Goal: Find specific page/section: Find specific page/section

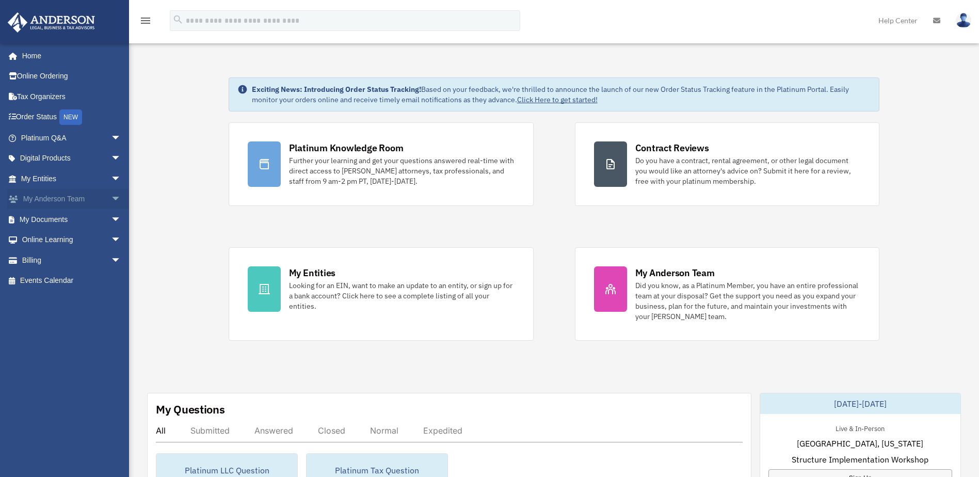
click at [111, 198] on span "arrow_drop_down" at bounding box center [121, 199] width 21 height 21
click at [82, 216] on link "My Anderson Team" at bounding box center [75, 219] width 122 height 21
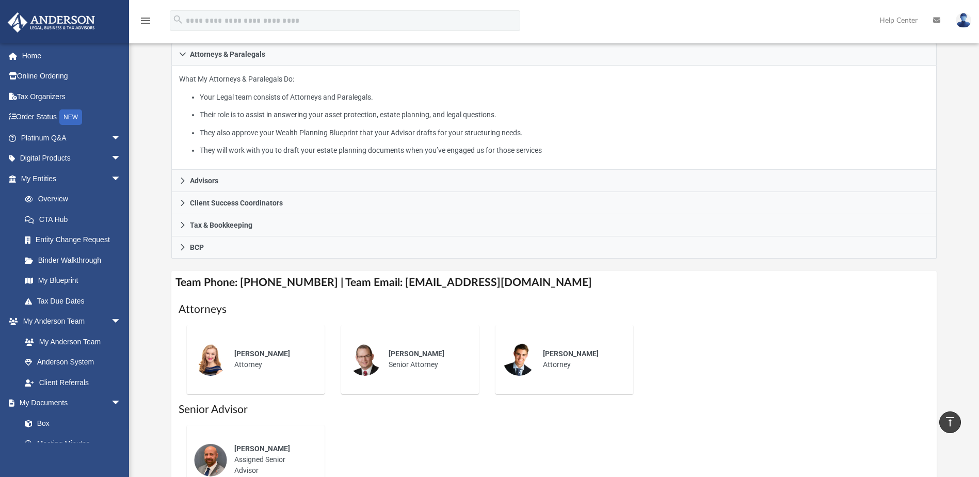
scroll to position [103, 0]
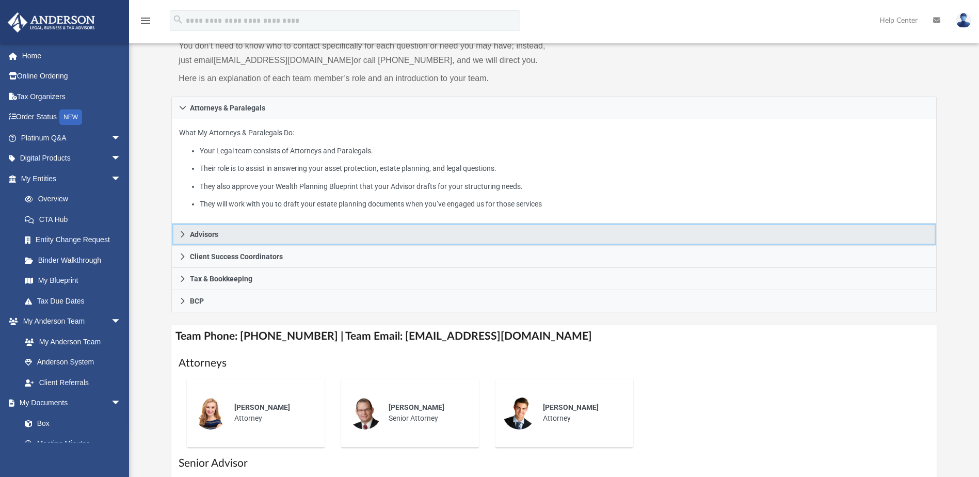
click at [197, 231] on span "Advisors" at bounding box center [204, 234] width 28 height 7
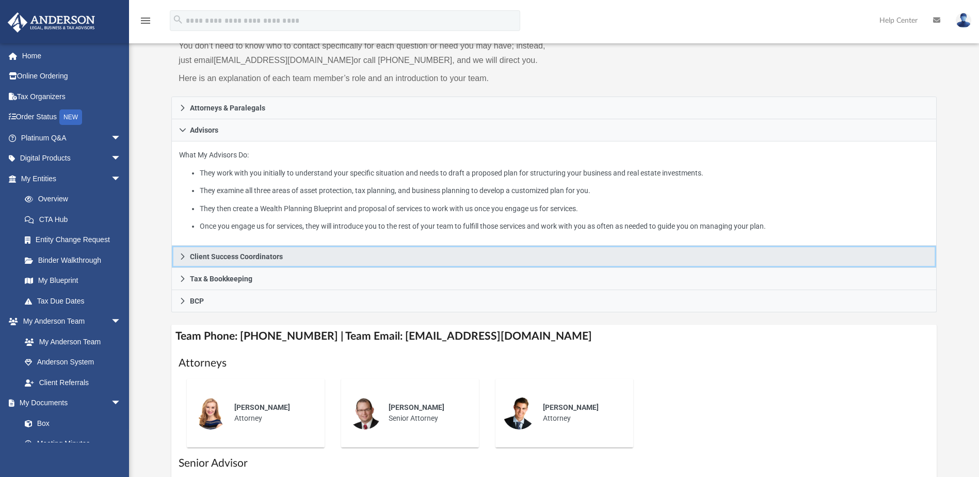
click at [189, 254] on link "Client Success Coordinators" at bounding box center [553, 257] width 765 height 22
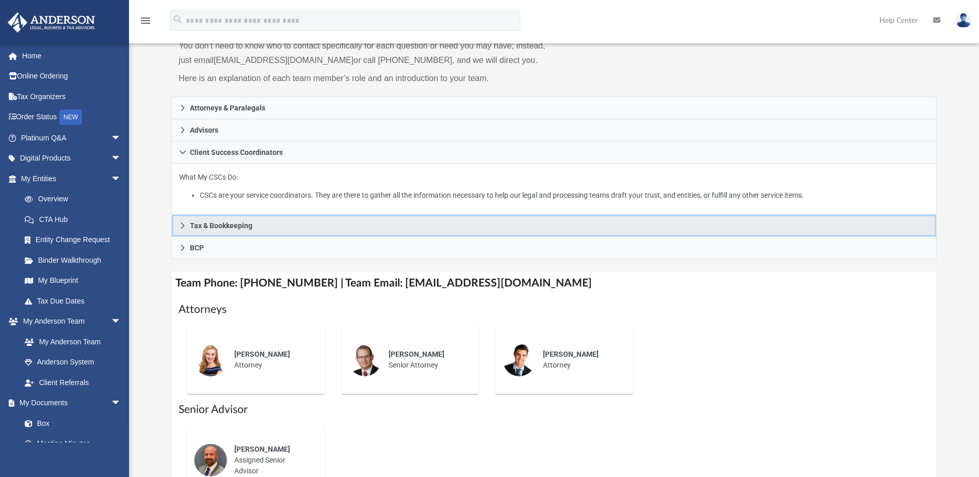
click at [190, 228] on span "Tax & Bookkeeping" at bounding box center [221, 225] width 62 height 7
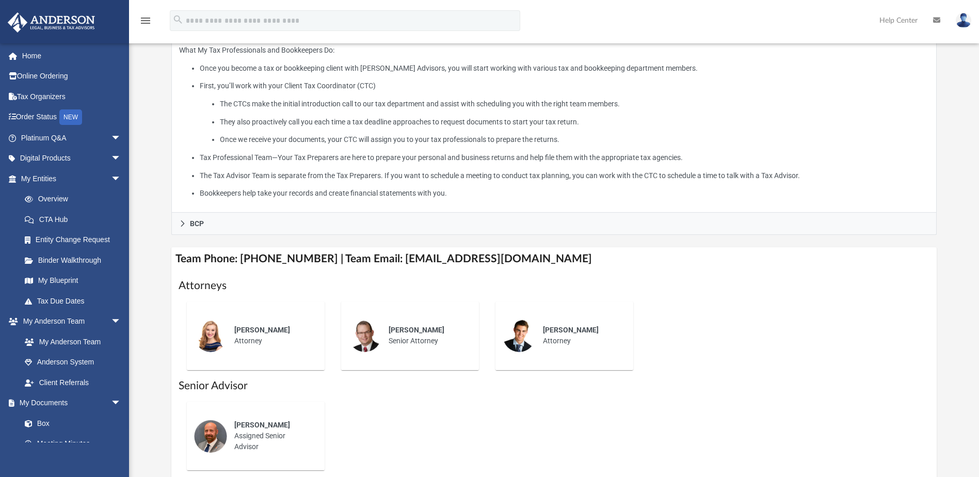
scroll to position [258, 0]
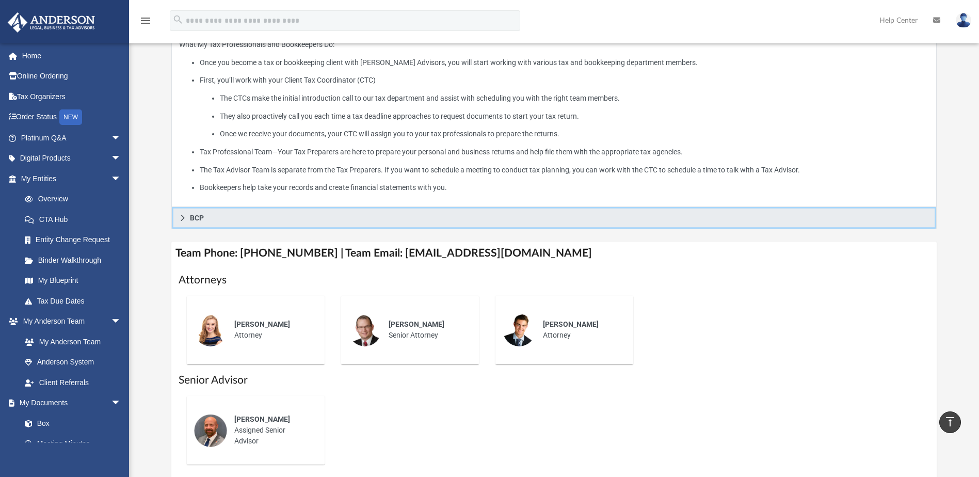
click at [189, 214] on link "BCP" at bounding box center [553, 218] width 765 height 22
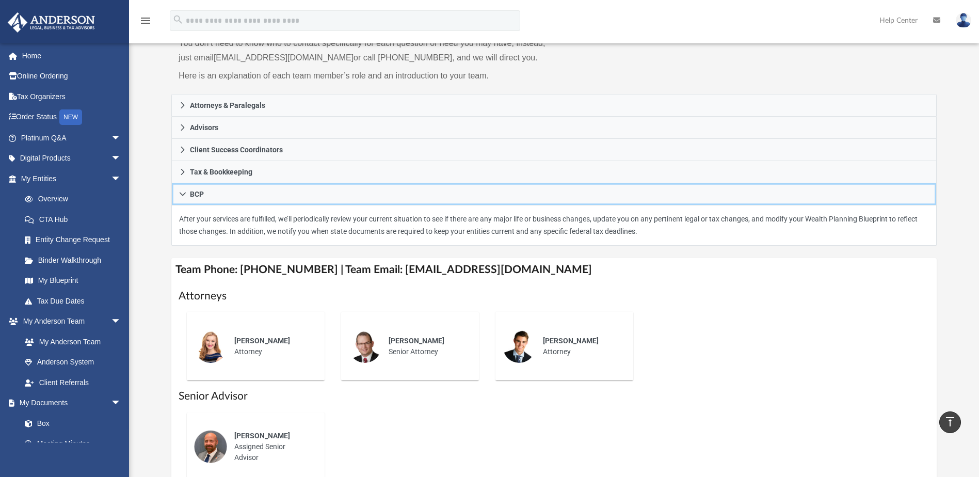
scroll to position [103, 0]
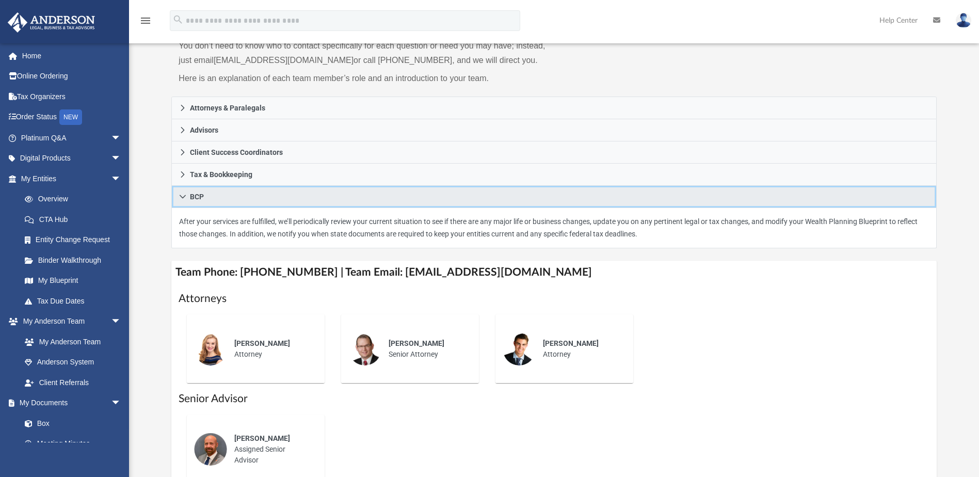
click at [177, 193] on link "BCP" at bounding box center [553, 197] width 765 height 22
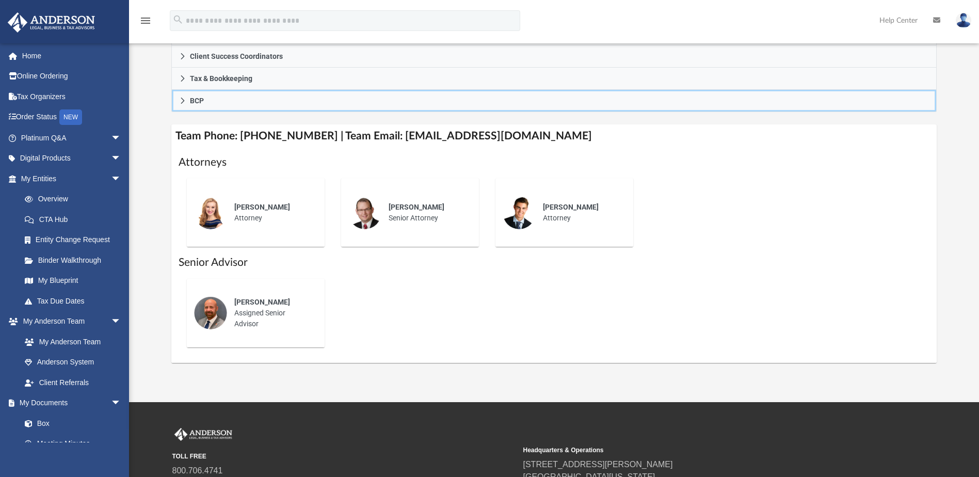
scroll to position [207, 0]
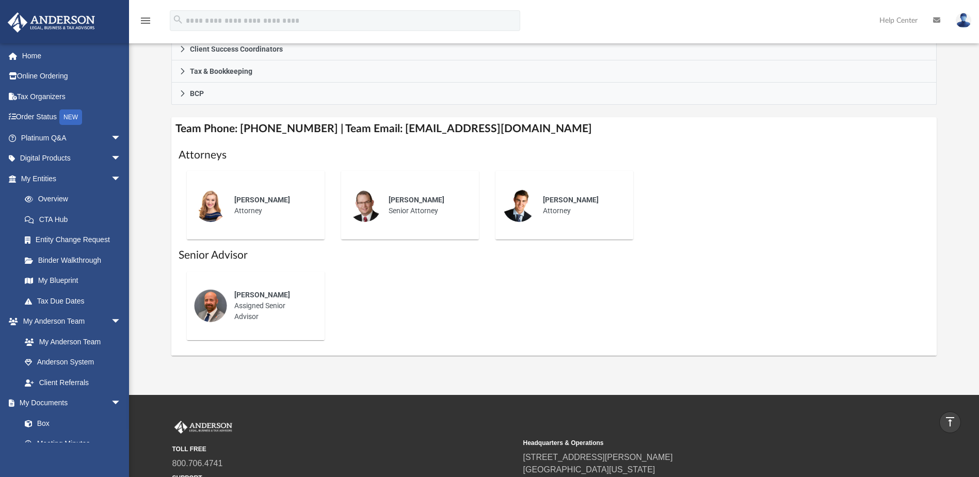
click at [250, 311] on div "Michael Hackler Assigned Senior Advisor" at bounding box center [272, 305] width 90 height 47
click at [215, 300] on img at bounding box center [210, 305] width 33 height 33
drag, startPoint x: 243, startPoint y: 289, endPoint x: 242, endPoint y: 294, distance: 5.3
click at [242, 294] on div "Michael Hackler" at bounding box center [272, 295] width 76 height 11
drag, startPoint x: 244, startPoint y: 307, endPoint x: 245, endPoint y: 313, distance: 5.9
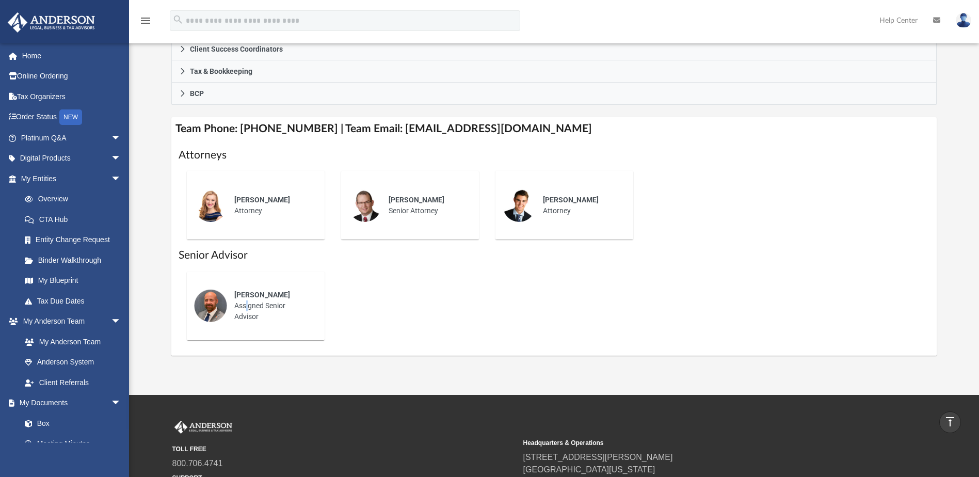
click at [244, 310] on div "Michael Hackler Assigned Senior Advisor" at bounding box center [272, 305] width 90 height 47
drag, startPoint x: 245, startPoint y: 313, endPoint x: 241, endPoint y: 309, distance: 5.9
click at [245, 313] on div "Michael Hackler Assigned Senior Advisor" at bounding box center [272, 305] width 90 height 47
click at [162, 255] on div "Who is on my team and who will I work with: While a client of Anderson you will…" at bounding box center [554, 110] width 850 height 490
